Goal: Information Seeking & Learning: Understand process/instructions

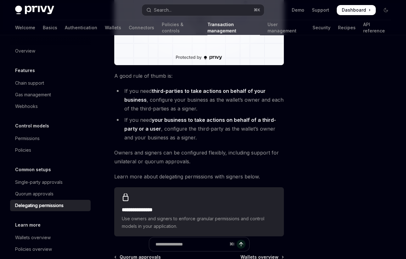
scroll to position [196, 0]
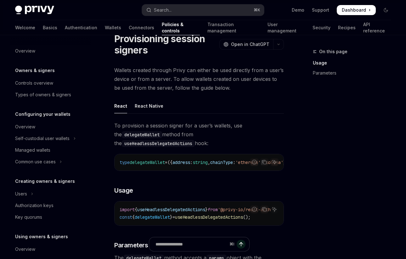
scroll to position [15, 0]
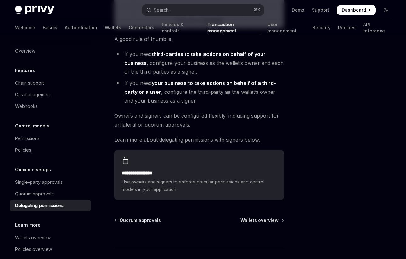
scroll to position [264, 0]
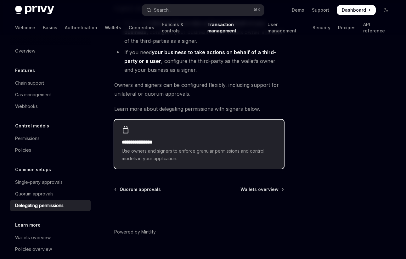
click at [148, 147] on span "Use owners and signers to enforce granular permissions and control models in yo…" at bounding box center [199, 154] width 154 height 15
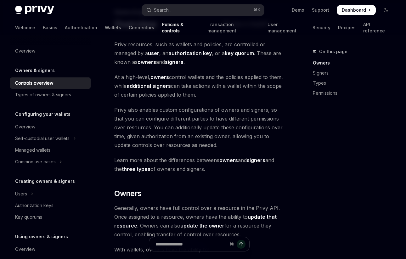
type textarea "*"
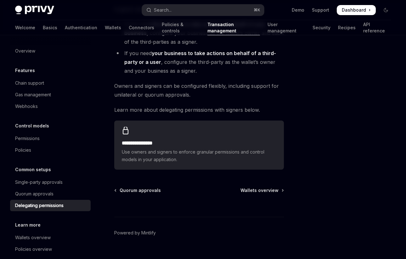
scroll to position [264, 0]
